Goal: Task Accomplishment & Management: Manage account settings

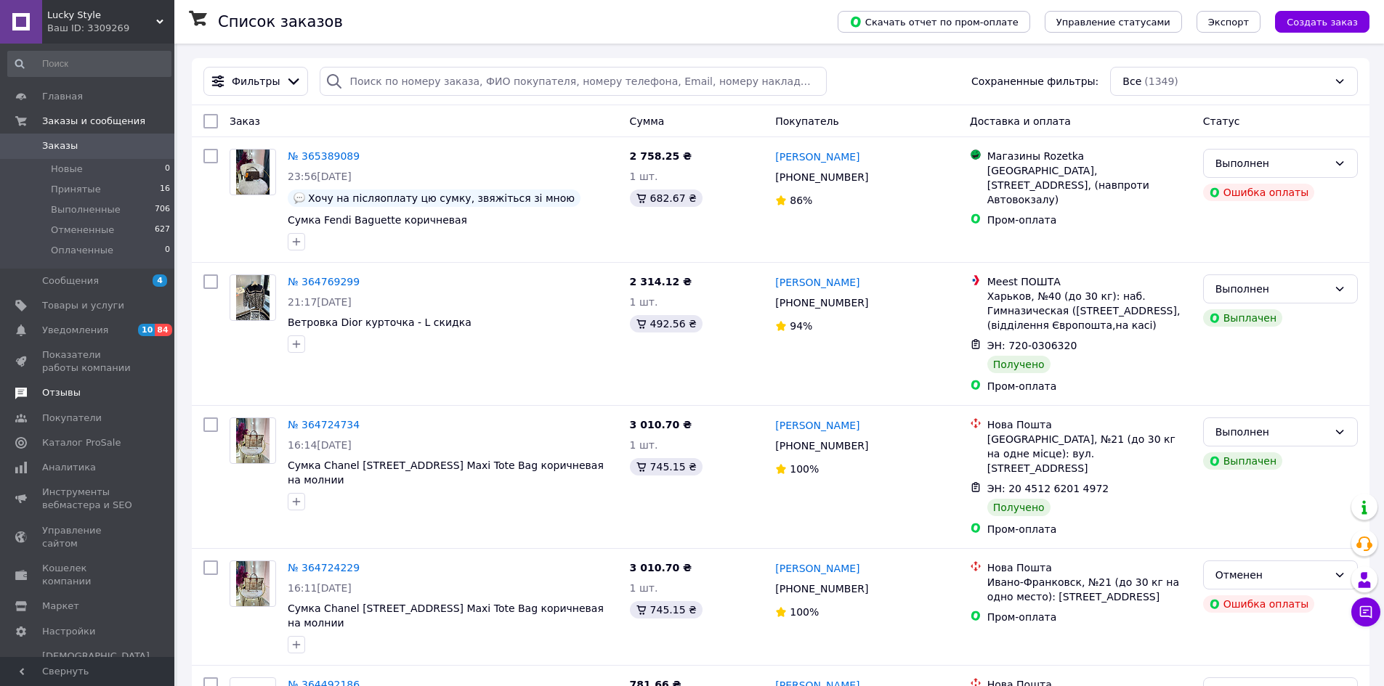
click at [71, 392] on span "Отзывы" at bounding box center [61, 392] width 38 height 13
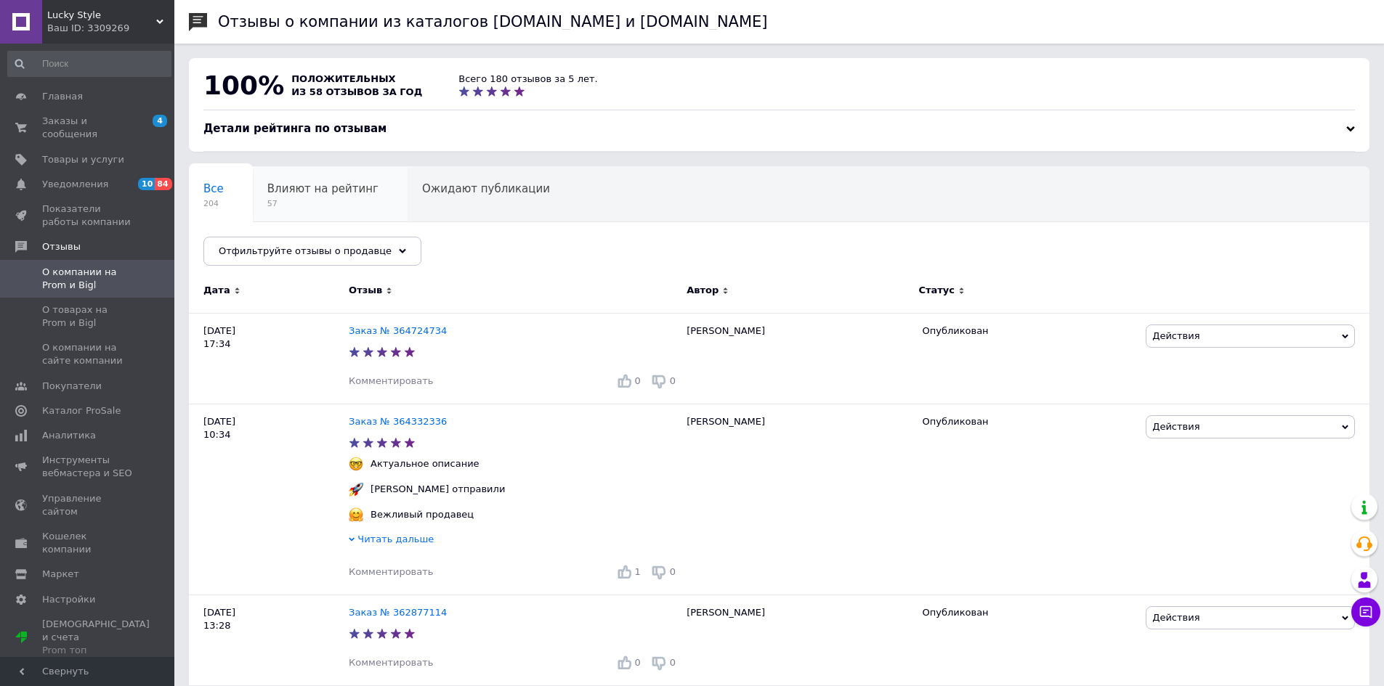
click at [325, 195] on span "Влияют на рейтинг" at bounding box center [322, 188] width 111 height 13
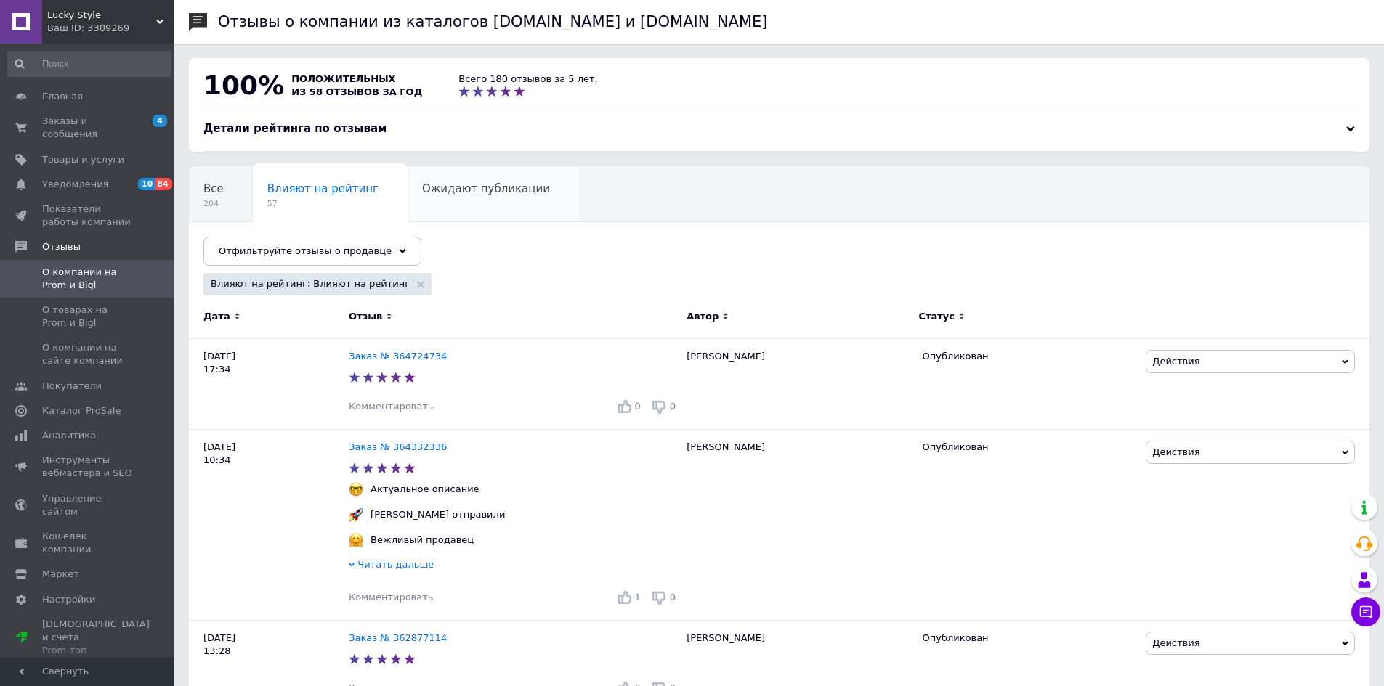
click at [475, 191] on span "Ожидают публикации" at bounding box center [486, 188] width 128 height 13
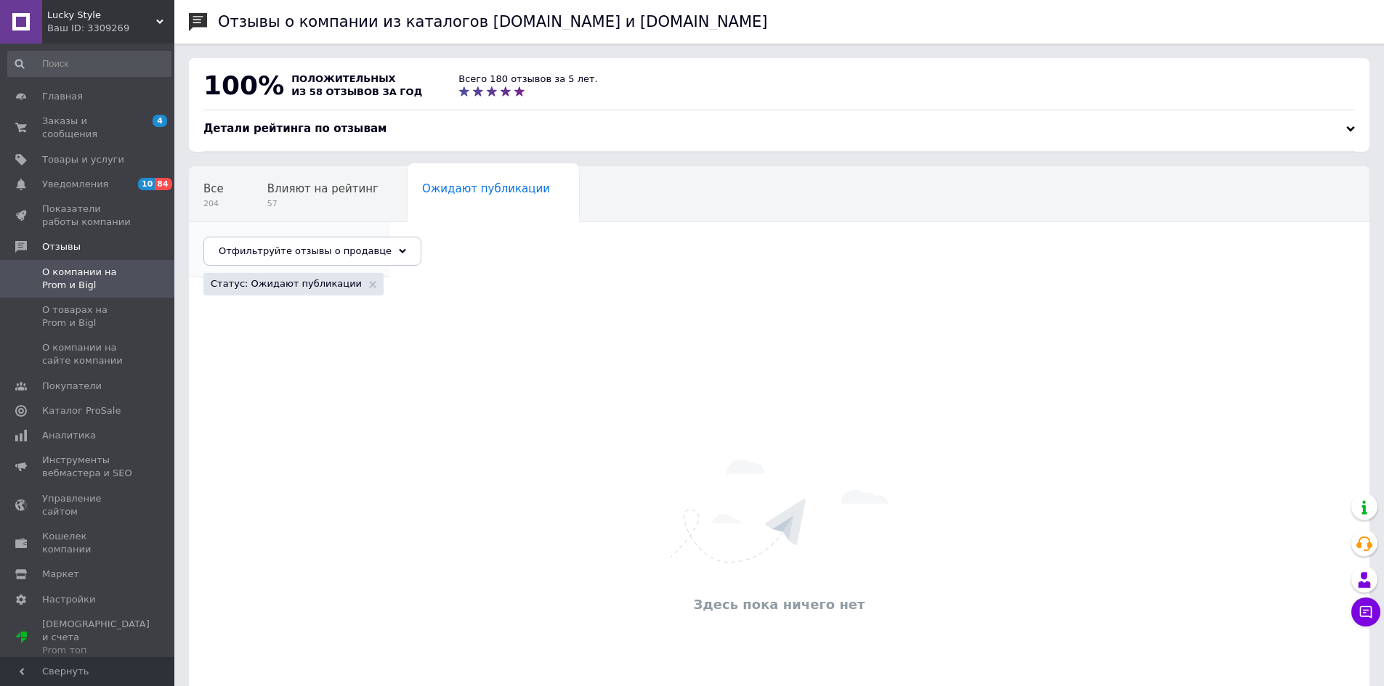
click at [361, 238] on span "Опубликованы без комме..." at bounding box center [282, 244] width 158 height 13
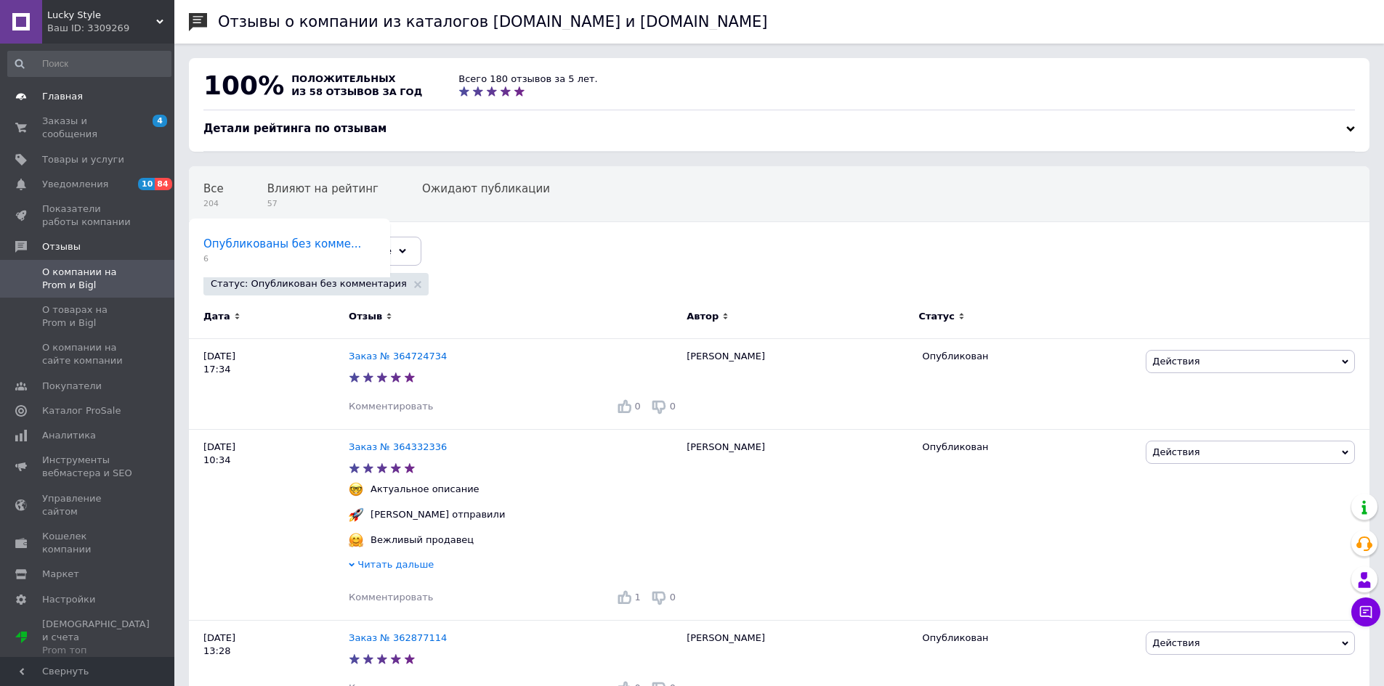
click at [73, 92] on span "Главная" at bounding box center [62, 96] width 41 height 13
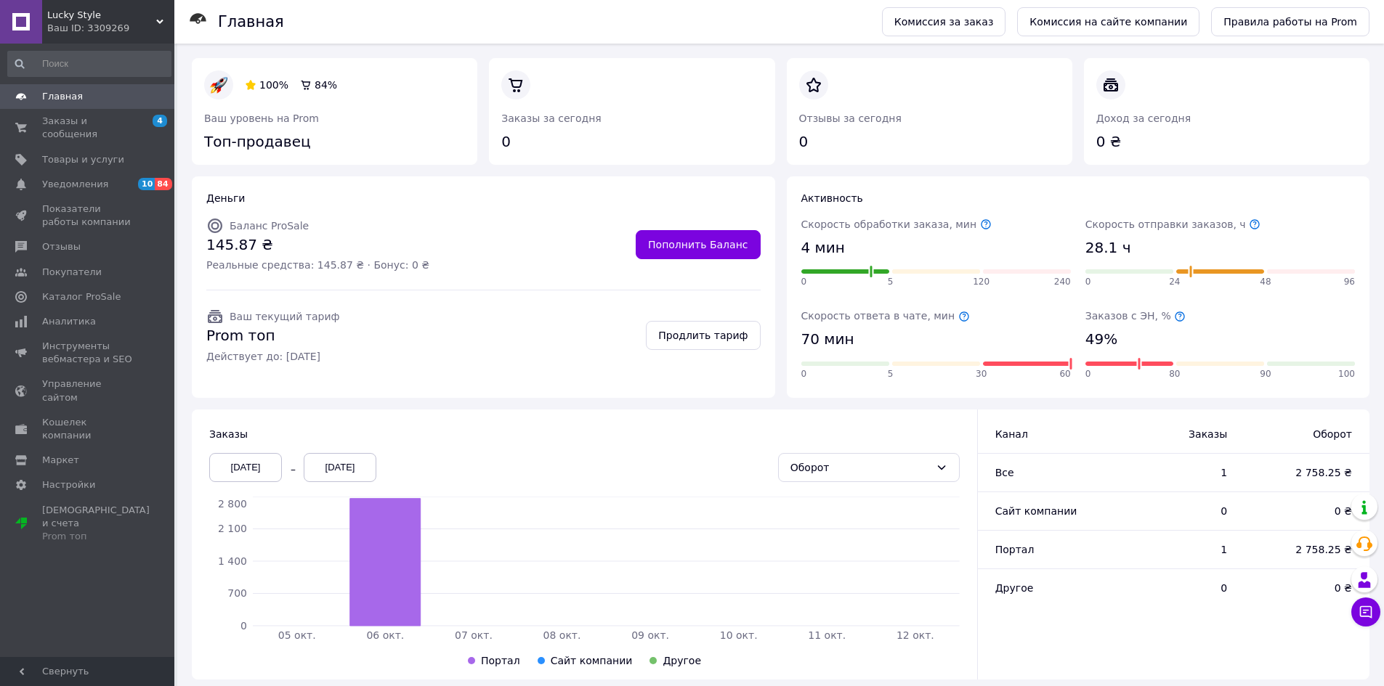
drag, startPoint x: 73, startPoint y: 92, endPoint x: 53, endPoint y: 92, distance: 20.3
click at [53, 92] on span "Главная" at bounding box center [62, 96] width 41 height 13
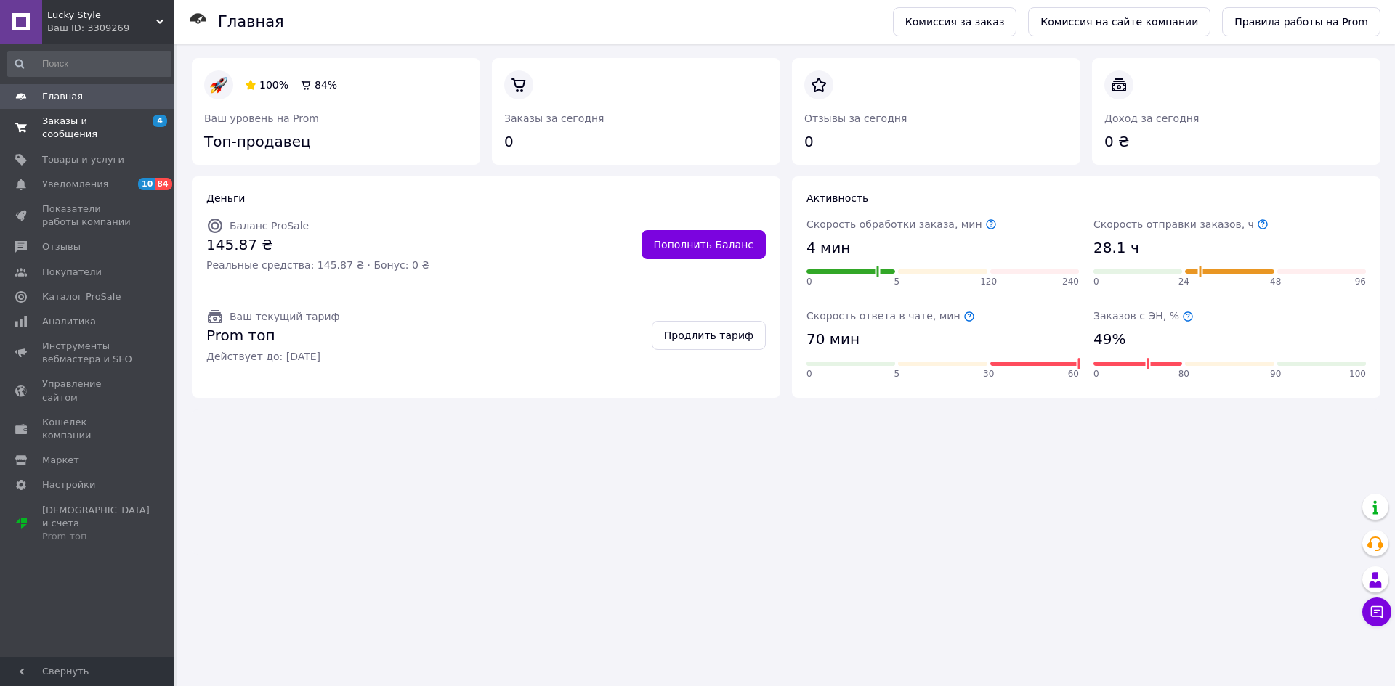
click at [62, 129] on link "Заказы и сообщения 4 0" at bounding box center [89, 128] width 179 height 38
